Goal: Information Seeking & Learning: Find specific fact

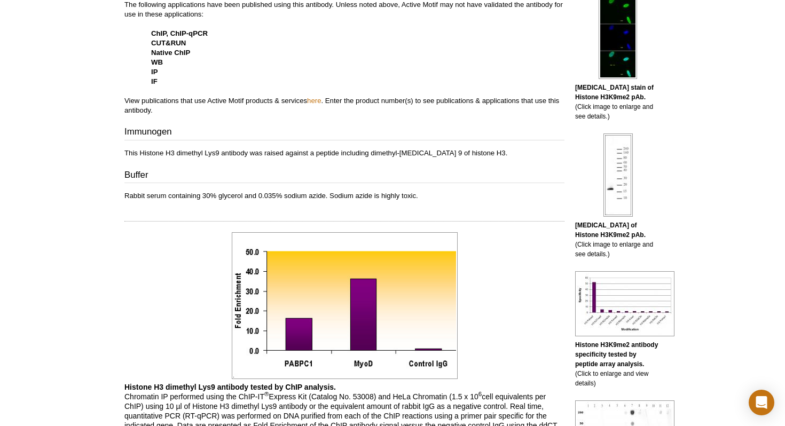
scroll to position [431, 0]
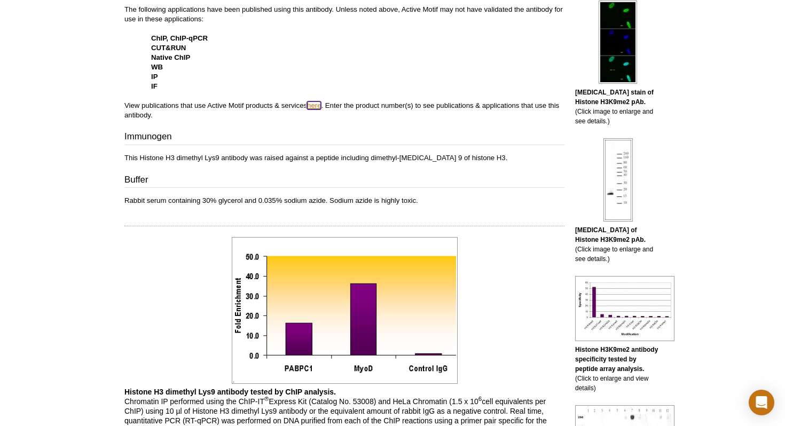
click at [318, 106] on link "here" at bounding box center [314, 105] width 14 height 8
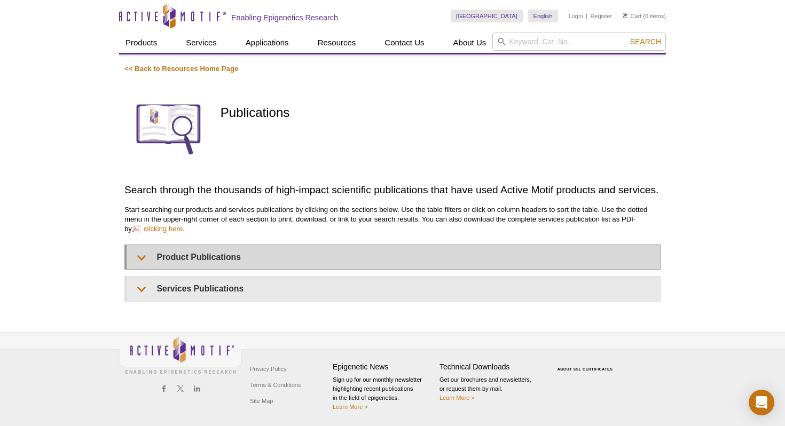
scroll to position [43, 0]
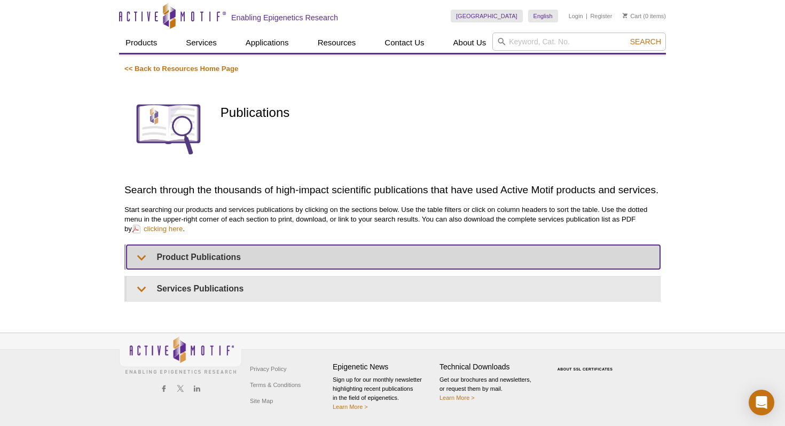
click at [222, 252] on summary "Product Publications" at bounding box center [393, 257] width 533 height 24
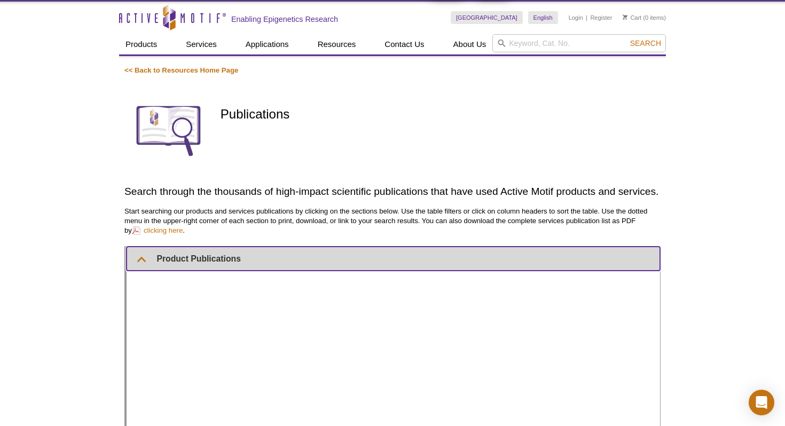
scroll to position [27, 0]
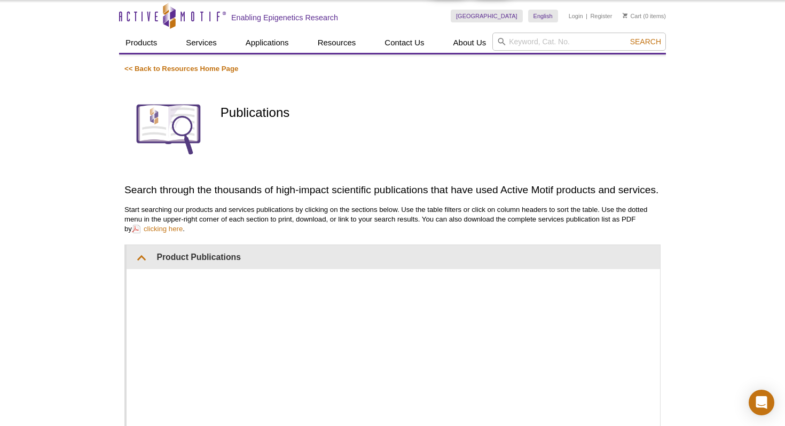
click at [410, 220] on p "Start searching our products and services publications by clicking on the secti…" at bounding box center [392, 219] width 536 height 29
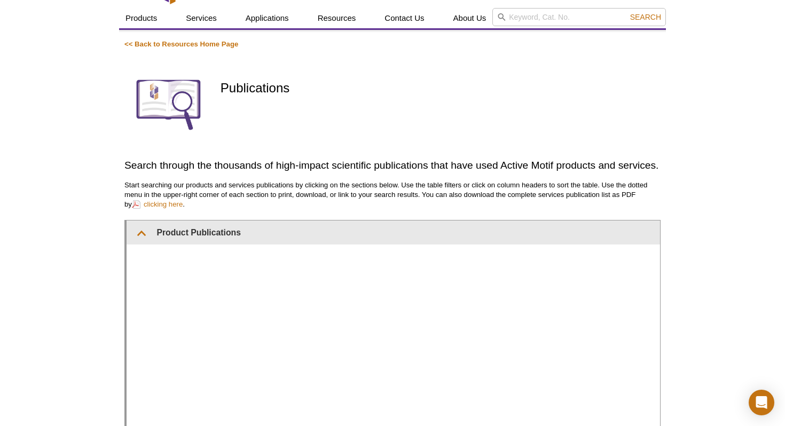
scroll to position [46, 0]
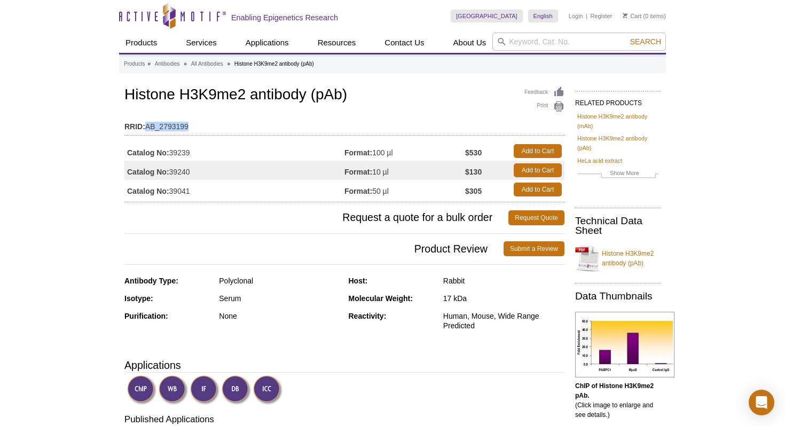
drag, startPoint x: 145, startPoint y: 125, endPoint x: 201, endPoint y: 124, distance: 55.5
click at [201, 124] on td "RRID: AB_2793199" at bounding box center [344, 123] width 440 height 17
copy td "AB_2793199"
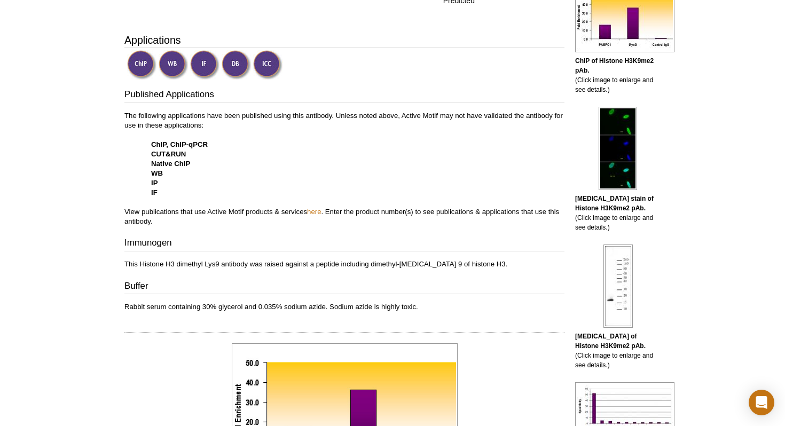
scroll to position [329, 0]
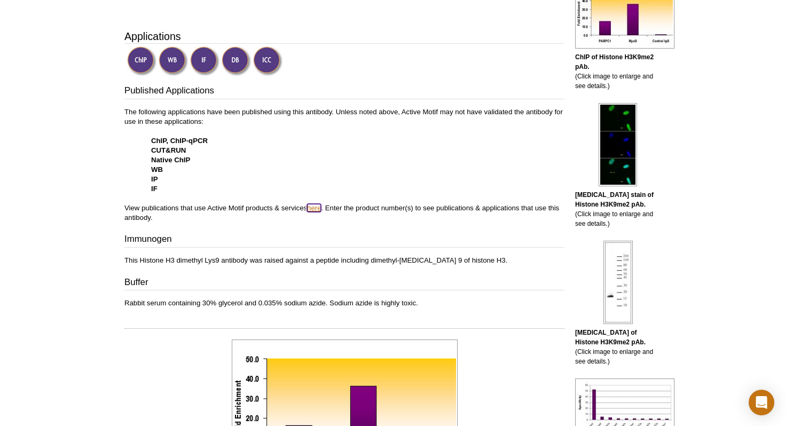
click at [318, 209] on link "here" at bounding box center [314, 208] width 14 height 8
click at [321, 206] on link "here" at bounding box center [314, 208] width 14 height 8
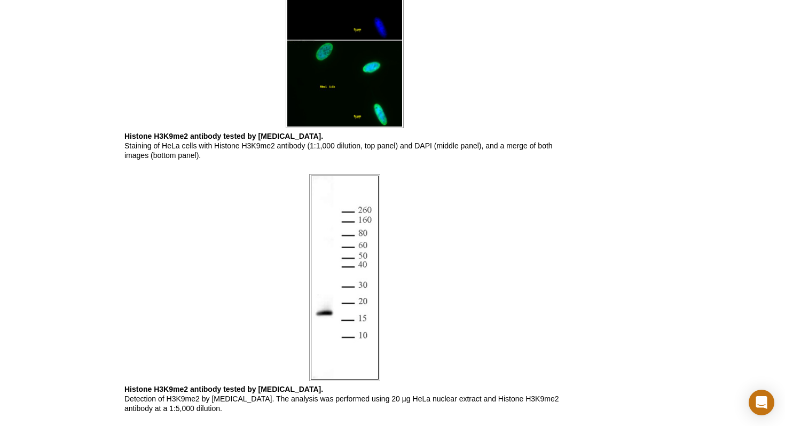
scroll to position [1125, 0]
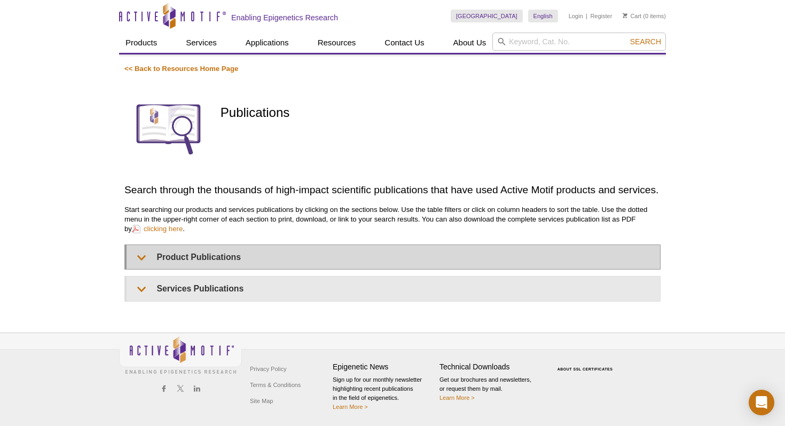
click at [223, 234] on p "Start searching our products and services publications by clicking on the secti…" at bounding box center [392, 219] width 536 height 29
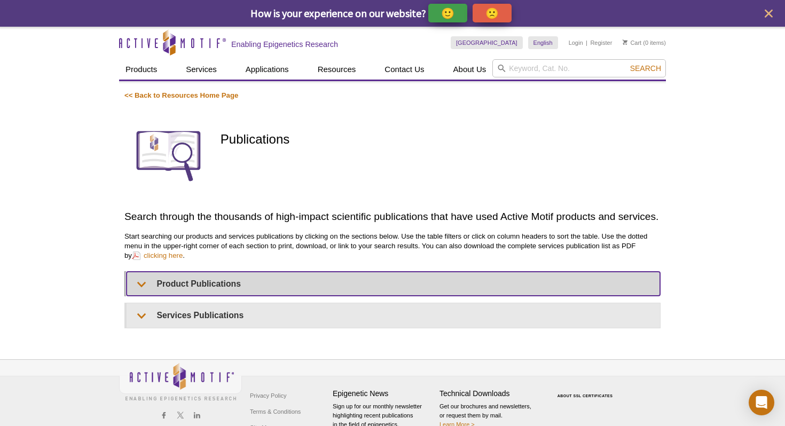
click at [223, 291] on summary "Product Publications" at bounding box center [393, 284] width 533 height 24
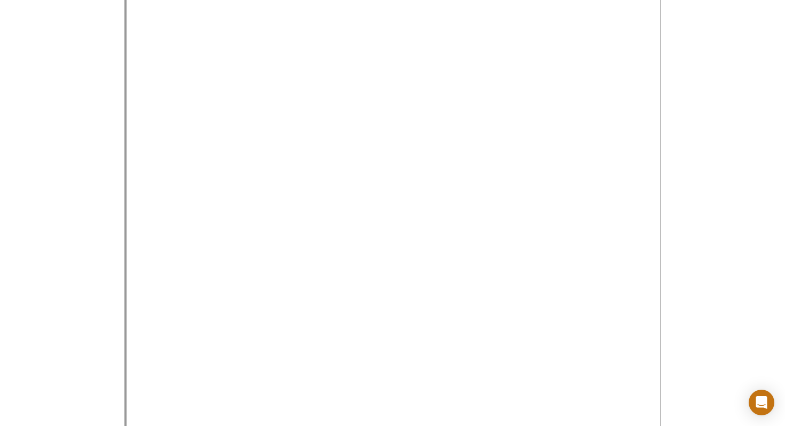
scroll to position [413, 0]
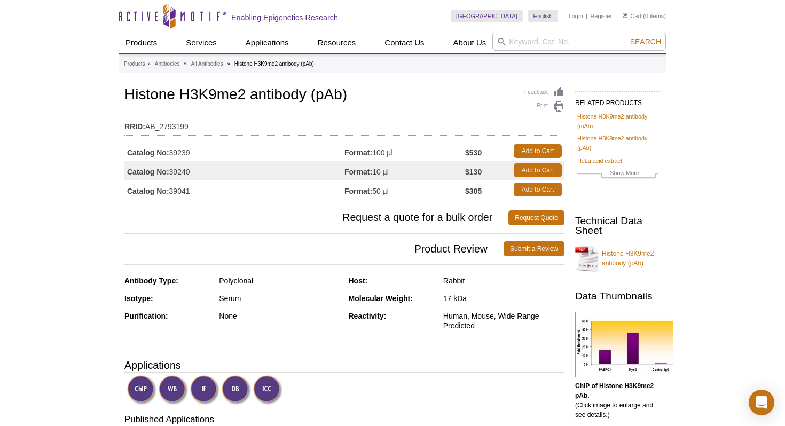
click at [252, 219] on span "Request a quote for a bulk order" at bounding box center [316, 217] width 384 height 15
drag, startPoint x: 375, startPoint y: 191, endPoint x: 394, endPoint y: 191, distance: 18.7
click at [394, 191] on td "Format: 50 µl" at bounding box center [404, 189] width 121 height 19
copy td "50 µl"
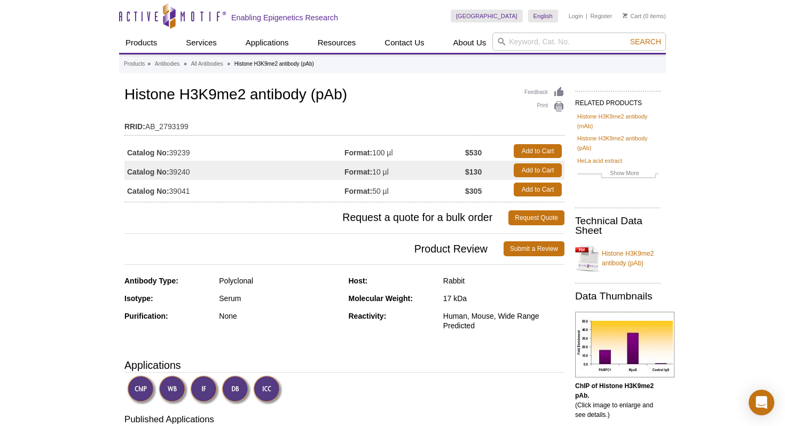
drag, startPoint x: 374, startPoint y: 192, endPoint x: 396, endPoint y: 192, distance: 21.9
click at [396, 192] on td "Format: 50 µl" at bounding box center [404, 189] width 121 height 19
copy td "50 µl"
drag, startPoint x: 126, startPoint y: 191, endPoint x: 195, endPoint y: 192, distance: 69.4
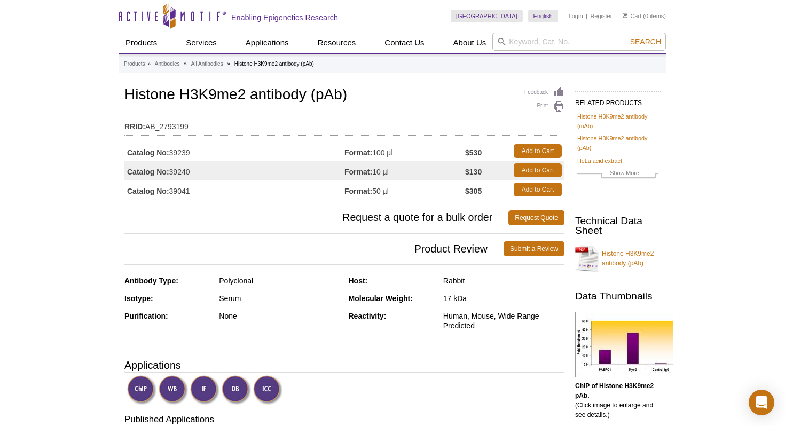
click at [195, 192] on td "Catalog No: 39041" at bounding box center [234, 189] width 220 height 19
